Goal: Check status: Check status

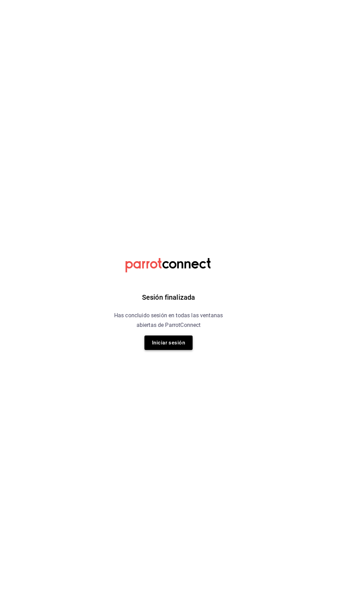
click at [175, 342] on button "Iniciar sesión" at bounding box center [168, 342] width 48 height 14
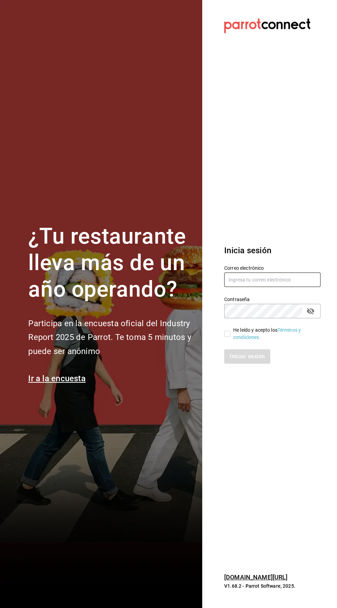
click at [278, 287] on input "text" at bounding box center [272, 279] width 96 height 14
type input "[EMAIL_ADDRESS][DOMAIN_NAME]"
click at [228, 337] on input "He leído y acepto los Términos y condiciones." at bounding box center [227, 334] width 6 height 6
checkbox input "true"
click at [252, 364] on button "Iniciar sesión" at bounding box center [247, 356] width 47 height 14
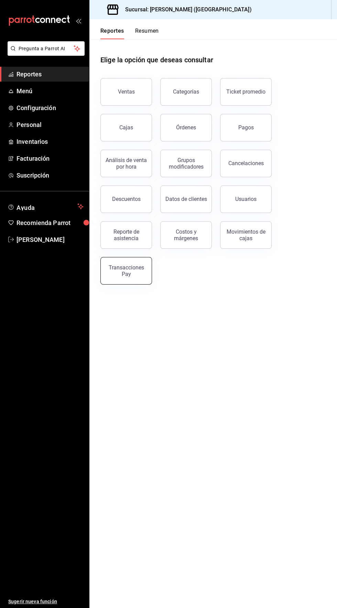
click at [135, 267] on div "Transacciones Pay" at bounding box center [126, 270] width 43 height 13
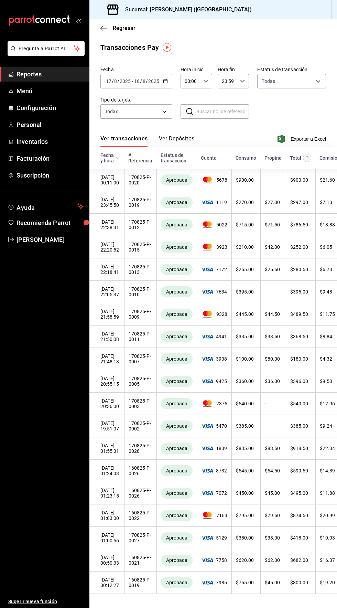
click at [187, 138] on button "Ver Depósitos" at bounding box center [177, 141] width 36 height 12
